Goal: Information Seeking & Learning: Learn about a topic

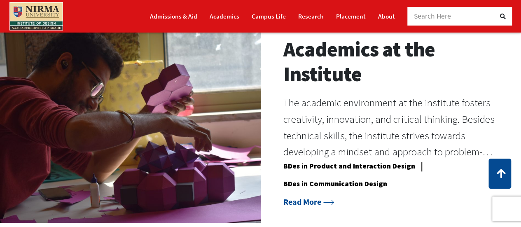
scroll to position [618, 0]
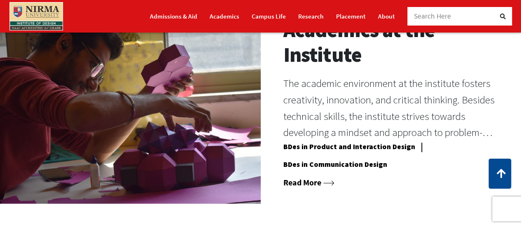
click at [310, 182] on link "Read More" at bounding box center [308, 182] width 51 height 10
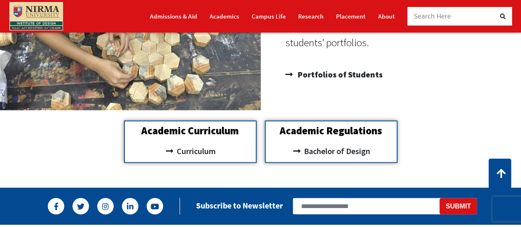
scroll to position [700, 0]
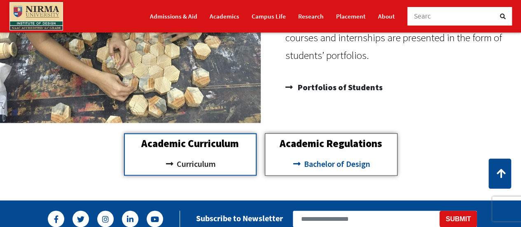
click at [338, 166] on span "Bachelor of Design" at bounding box center [336, 164] width 68 height 14
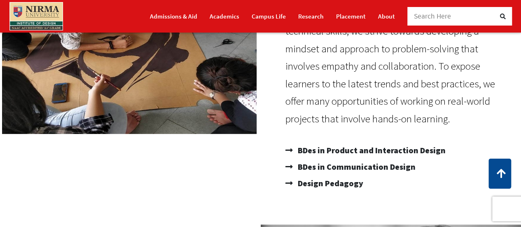
scroll to position [165, 0]
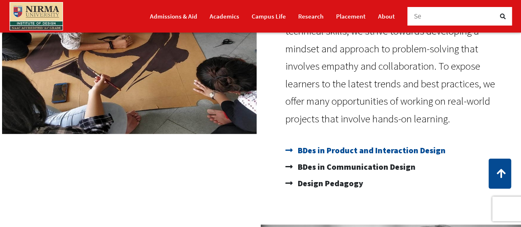
click at [381, 149] on span "BDes in Product and Interaction Design" at bounding box center [371, 150] width 150 height 16
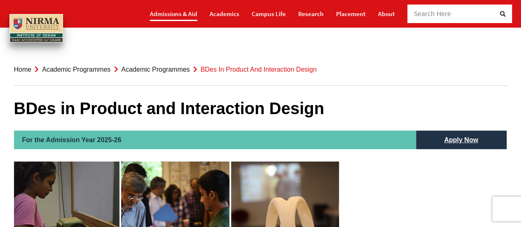
click at [184, 11] on link "Admissions & Aid" at bounding box center [173, 14] width 47 height 14
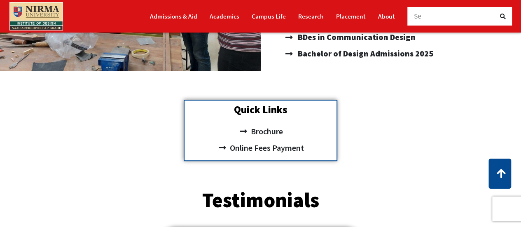
scroll to position [247, 0]
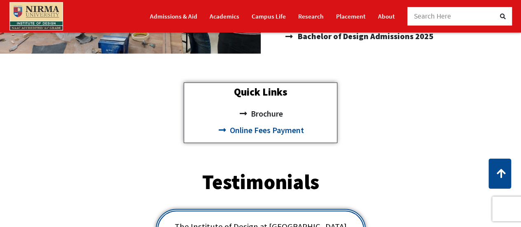
click at [279, 129] on span "Online Fees Payment" at bounding box center [265, 130] width 76 height 16
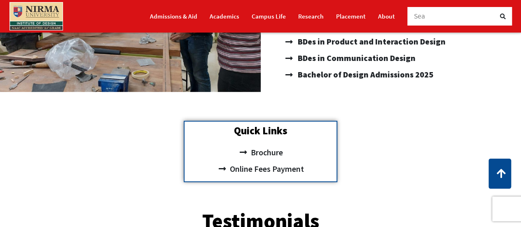
scroll to position [206, 0]
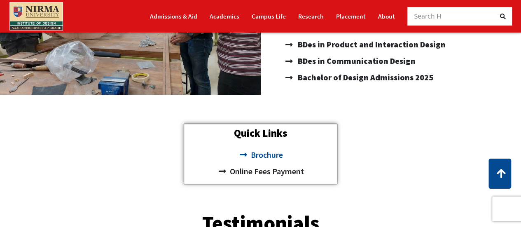
click at [274, 154] on span "Brochure" at bounding box center [265, 155] width 34 height 16
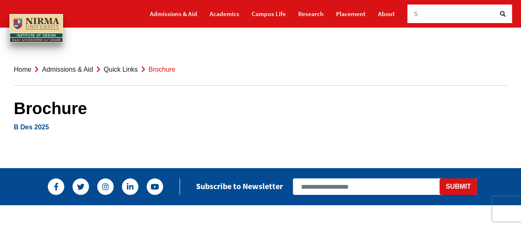
click at [36, 126] on link "B Des 2025" at bounding box center [31, 127] width 35 height 7
click at [226, 14] on link "Academics" at bounding box center [225, 14] width 30 height 14
